Goal: Find specific page/section: Find specific page/section

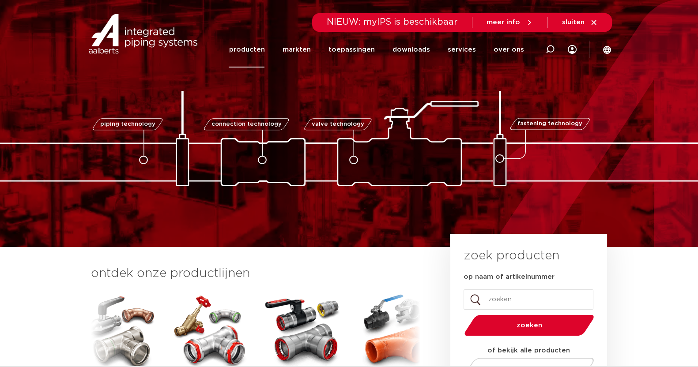
click at [256, 50] on link "producten" at bounding box center [247, 50] width 36 height 36
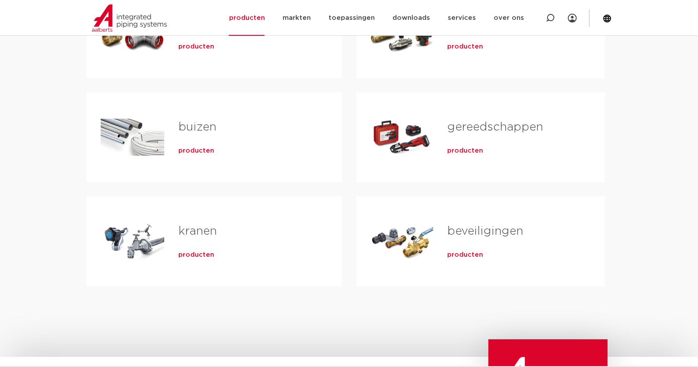
scroll to position [227, 0]
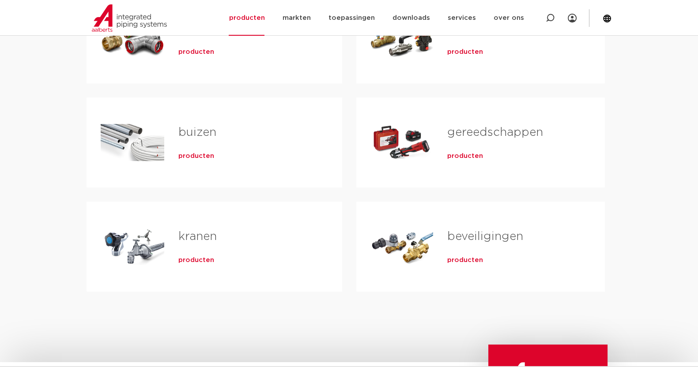
click at [208, 129] on link "buizen" at bounding box center [197, 132] width 38 height 11
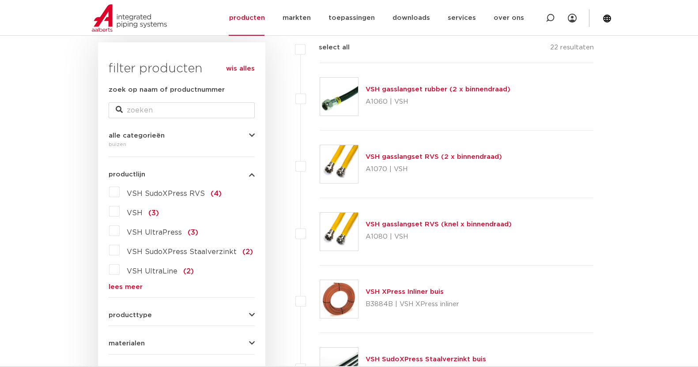
scroll to position [128, 0]
click at [128, 288] on link "lees meer" at bounding box center [182, 286] width 146 height 7
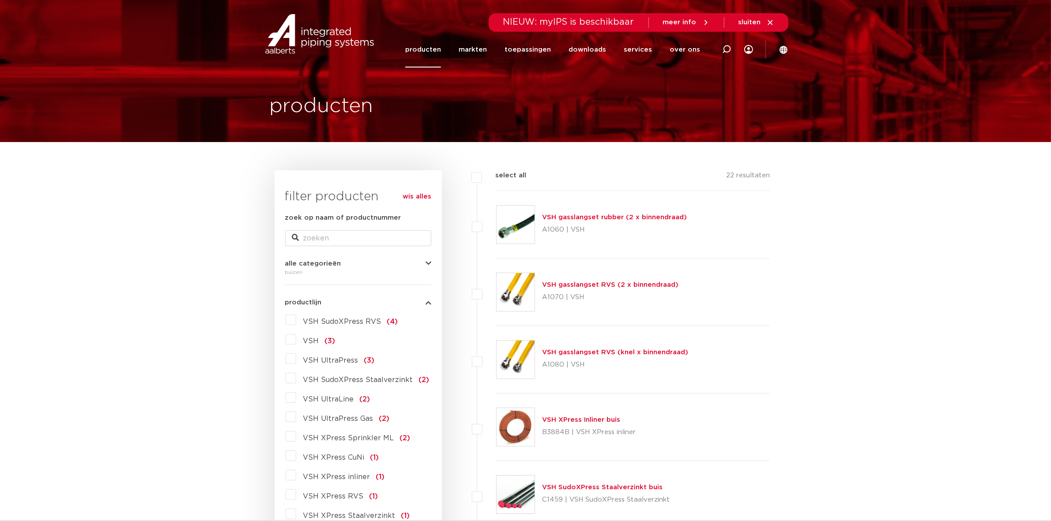
scroll to position [61, 0]
